Goal: Book appointment/travel/reservation

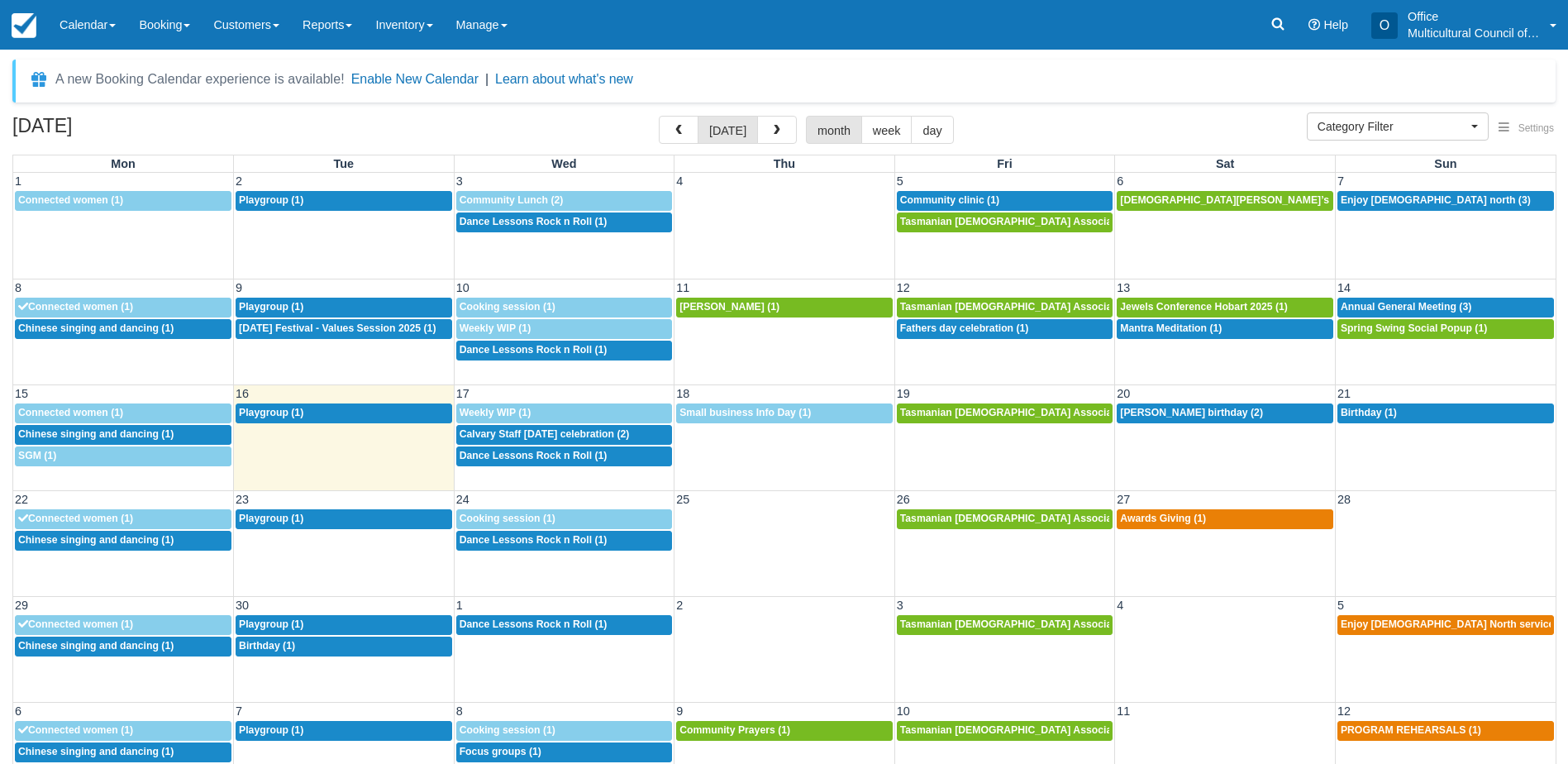
select select
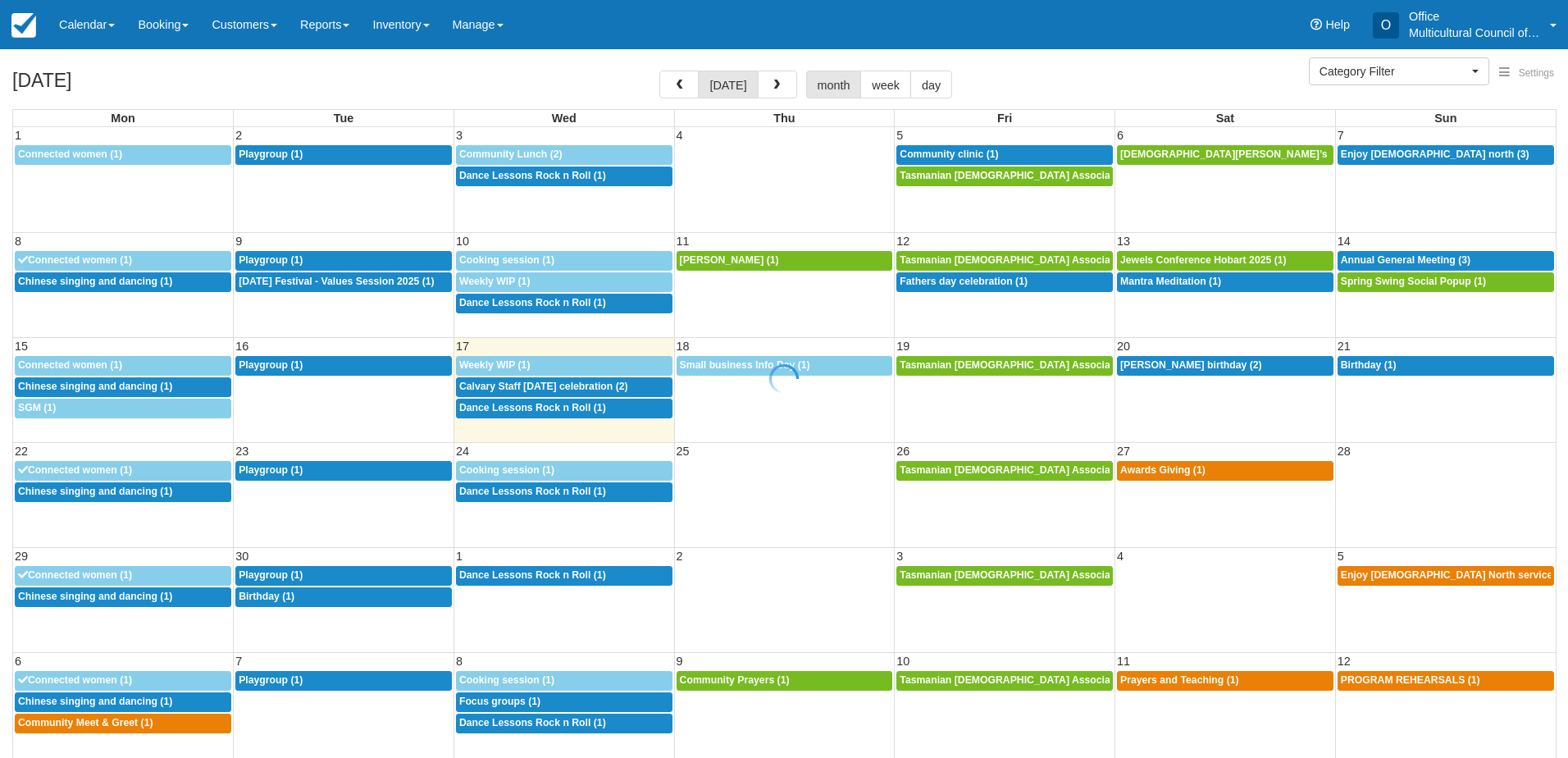
select select
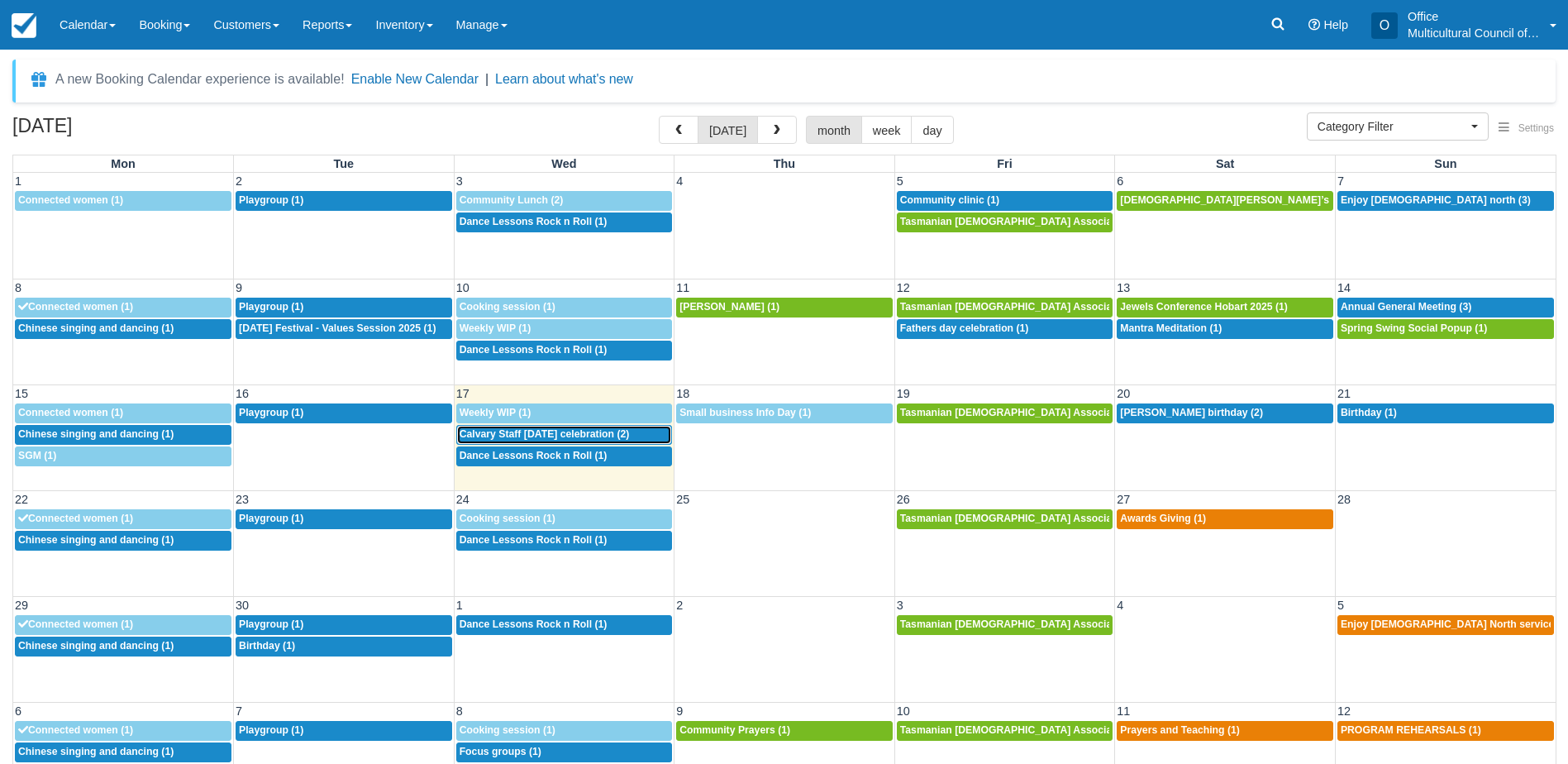
click at [556, 437] on span "Calvary Staff [DATE] celebration (2)" at bounding box center [544, 433] width 170 height 12
select select
